Goal: Find specific page/section: Find specific page/section

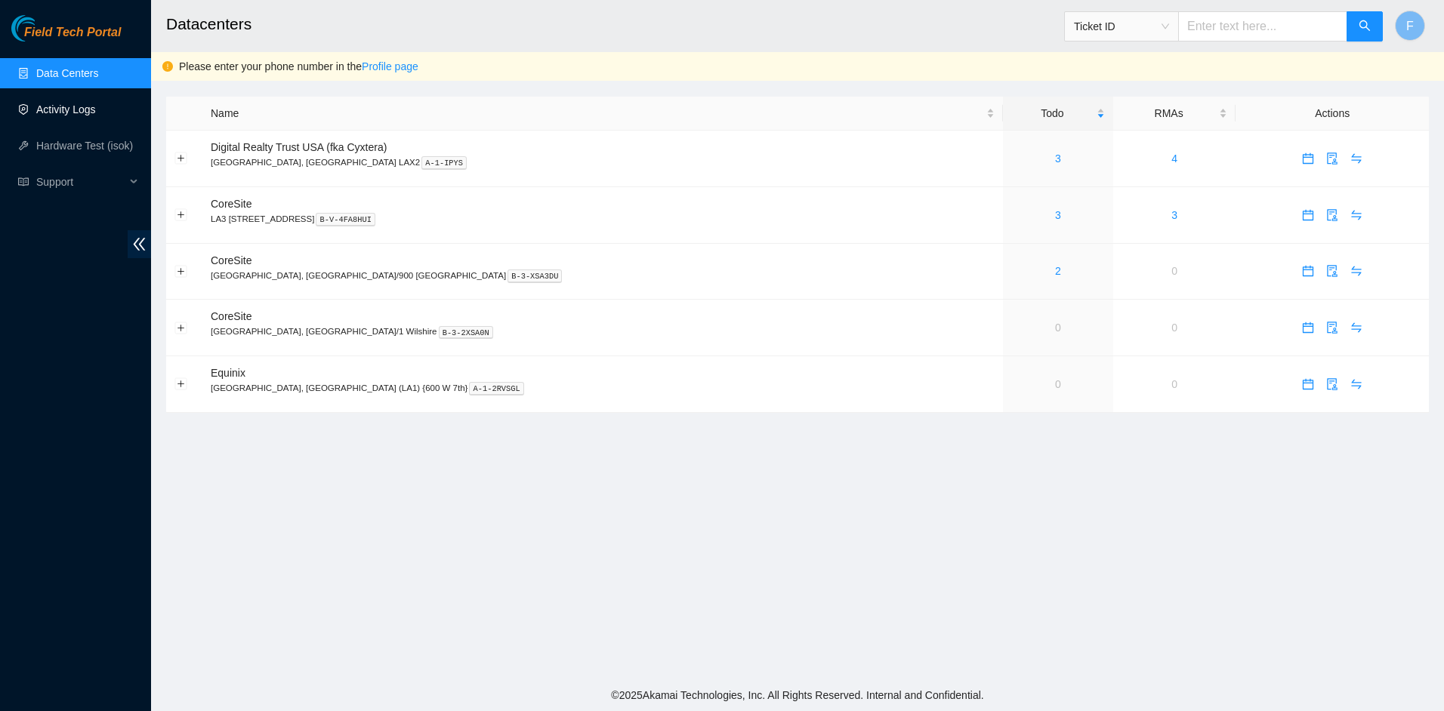
click at [71, 106] on link "Activity Logs" at bounding box center [66, 109] width 60 height 12
click at [72, 116] on link "Activity Logs" at bounding box center [66, 109] width 60 height 12
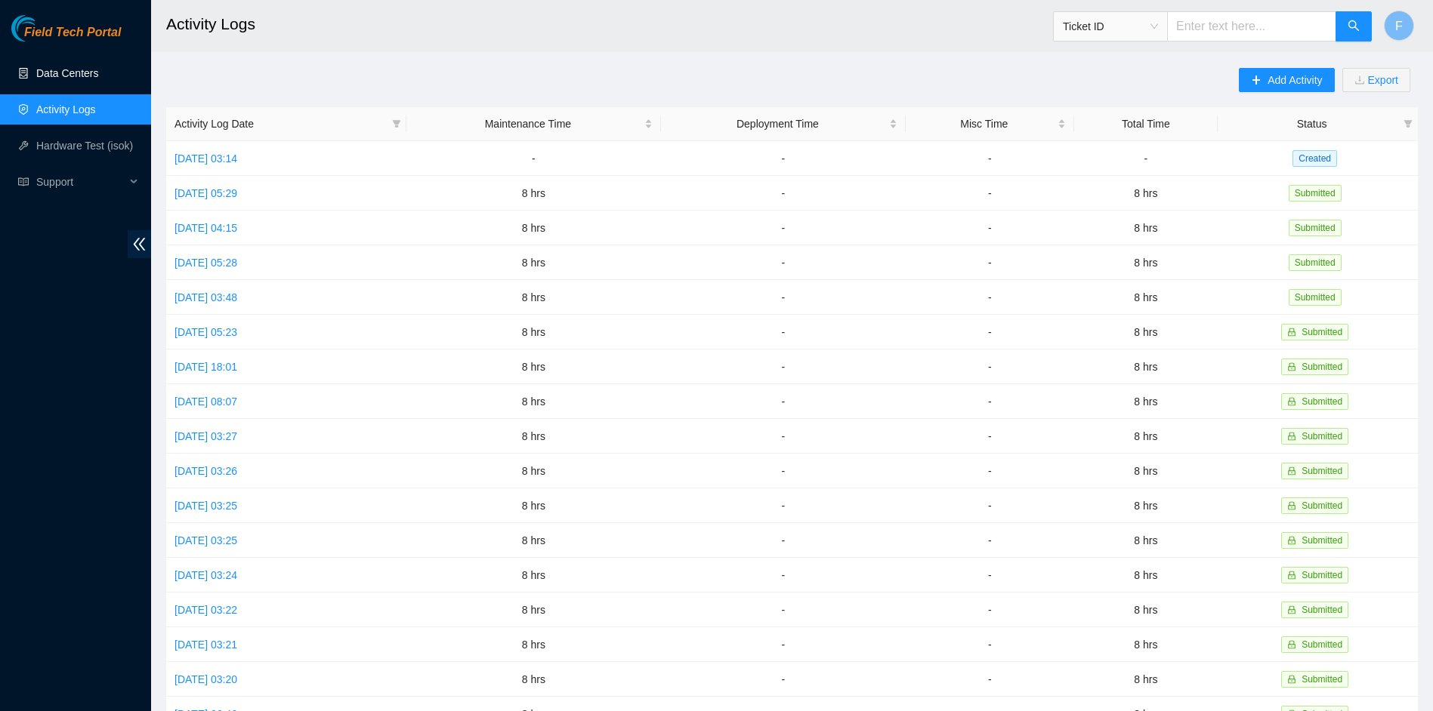
click at [73, 78] on link "Data Centers" at bounding box center [67, 73] width 62 height 12
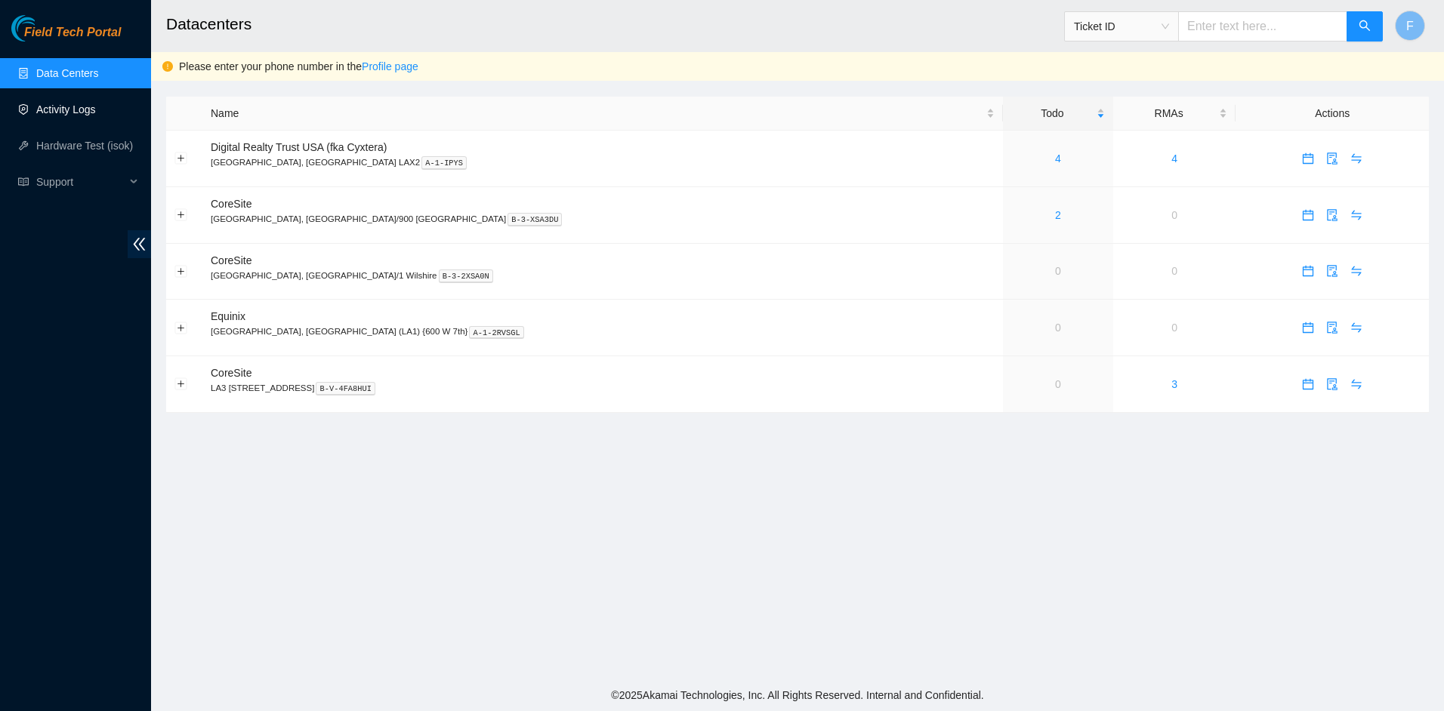
click at [80, 103] on link "Activity Logs" at bounding box center [66, 109] width 60 height 12
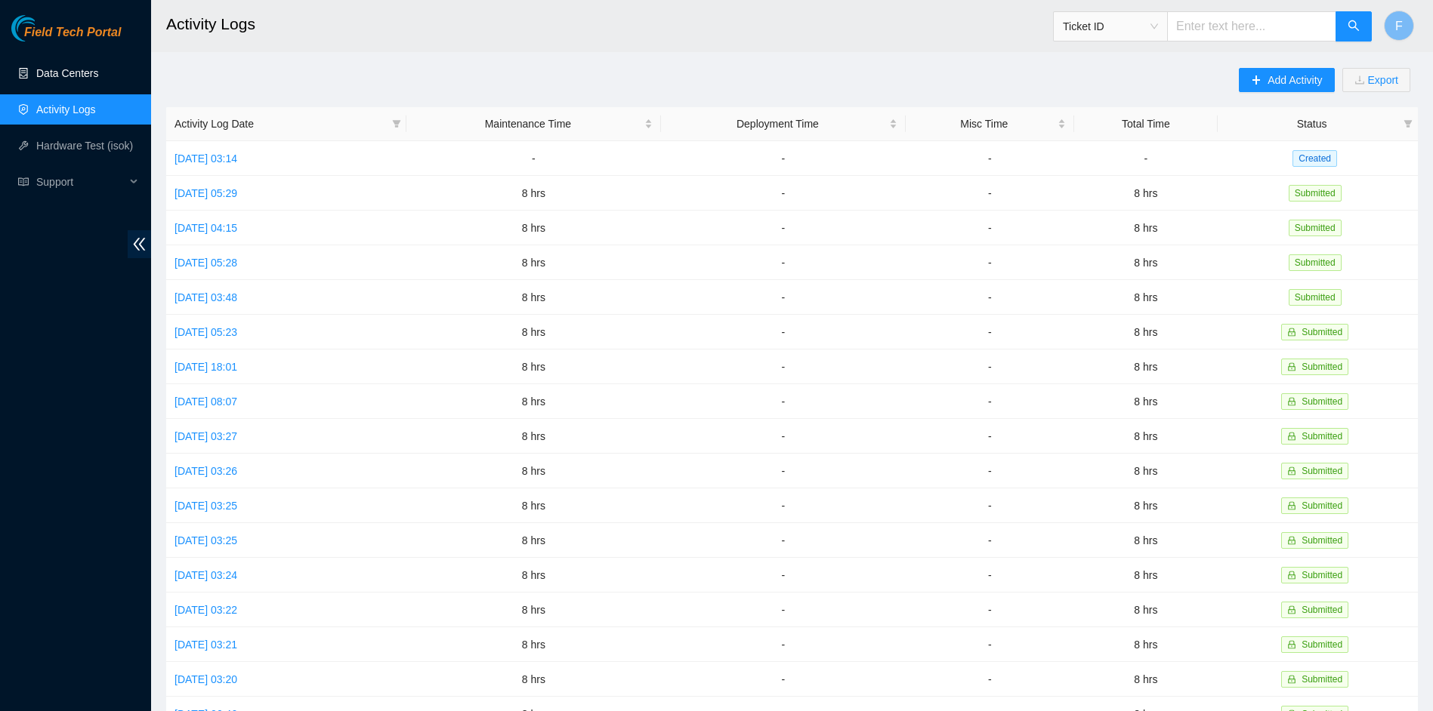
click at [72, 79] on link "Data Centers" at bounding box center [67, 73] width 62 height 12
